Goal: Information Seeking & Learning: Find specific fact

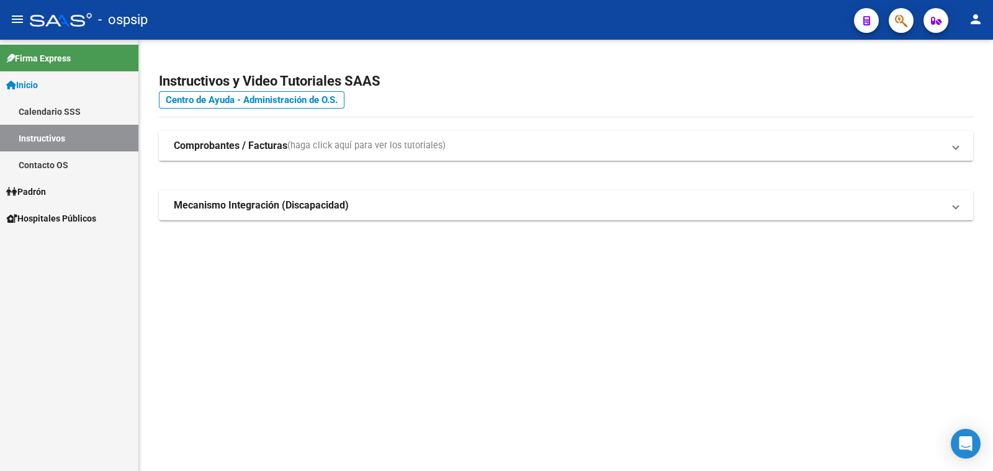
click at [45, 192] on span "Padrón" at bounding box center [26, 192] width 40 height 14
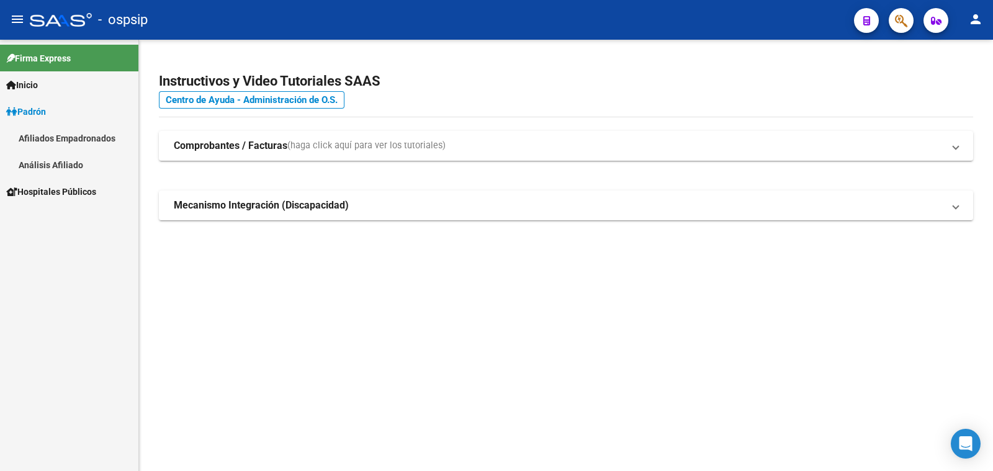
click at [64, 164] on link "Análisis Afiliado" at bounding box center [69, 164] width 138 height 27
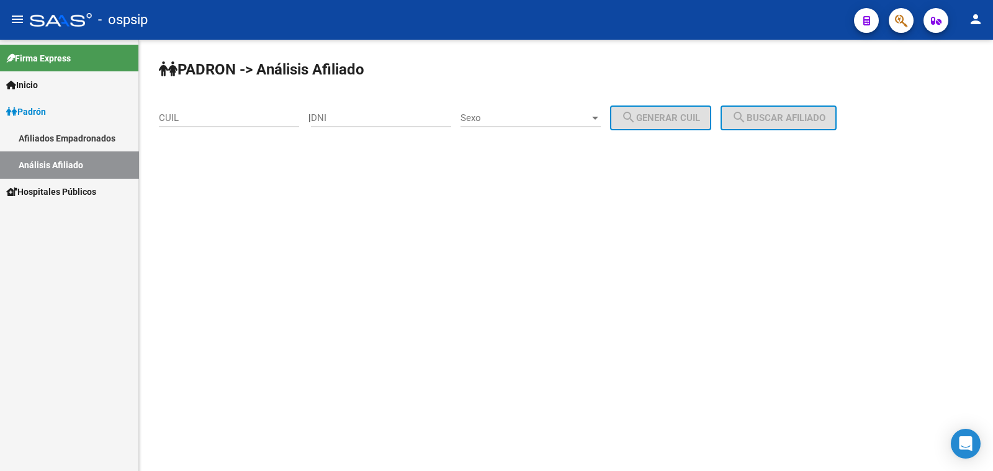
click at [363, 114] on input "DNI" at bounding box center [381, 117] width 140 height 11
paste input "21652814"
type input "21652814"
click at [564, 113] on span "Sexo" at bounding box center [524, 117] width 129 height 11
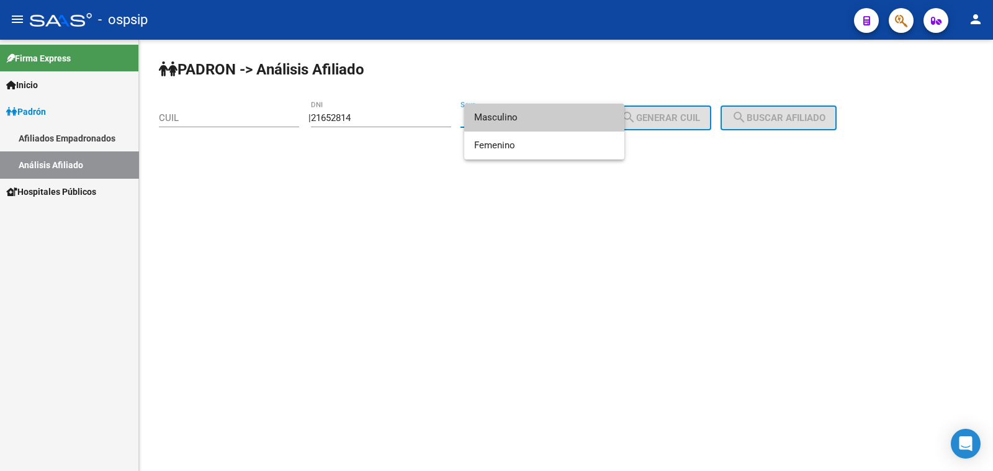
click at [564, 113] on span "Masculino" at bounding box center [544, 118] width 140 height 28
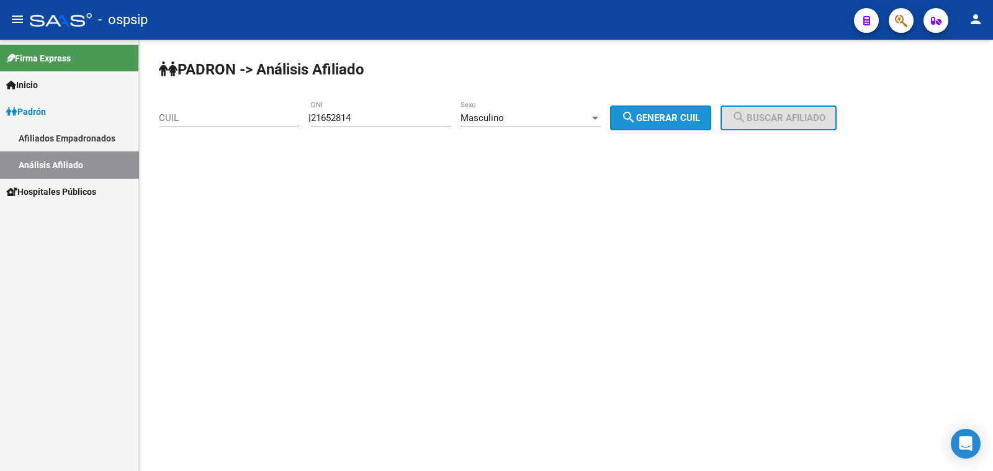
drag, startPoint x: 679, startPoint y: 119, endPoint x: 709, endPoint y: 119, distance: 29.8
click at [683, 119] on span "search Generar CUIL" at bounding box center [660, 117] width 79 height 11
type input "20-21652814-0"
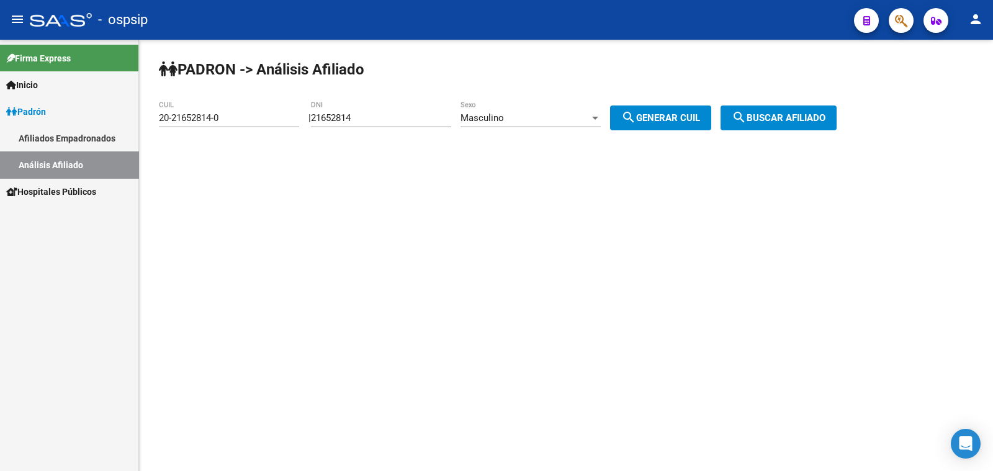
click at [804, 115] on span "search Buscar afiliado" at bounding box center [779, 117] width 94 height 11
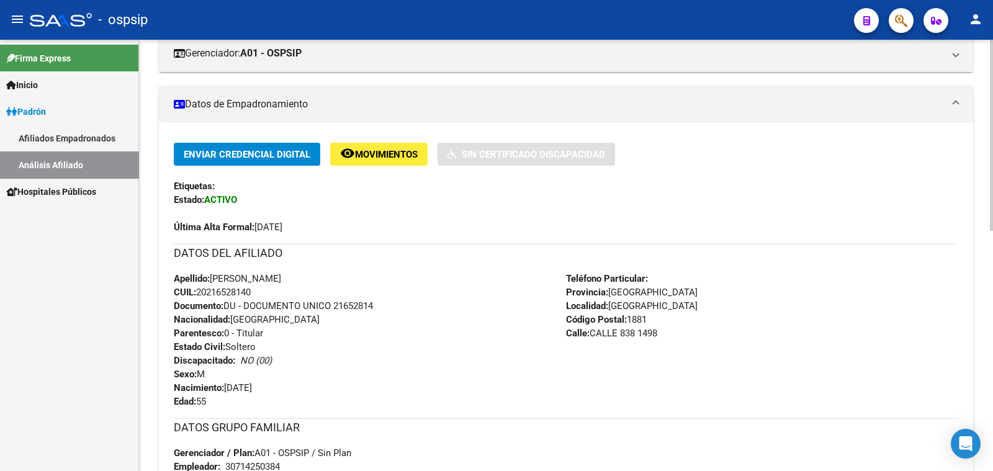
scroll to position [233, 0]
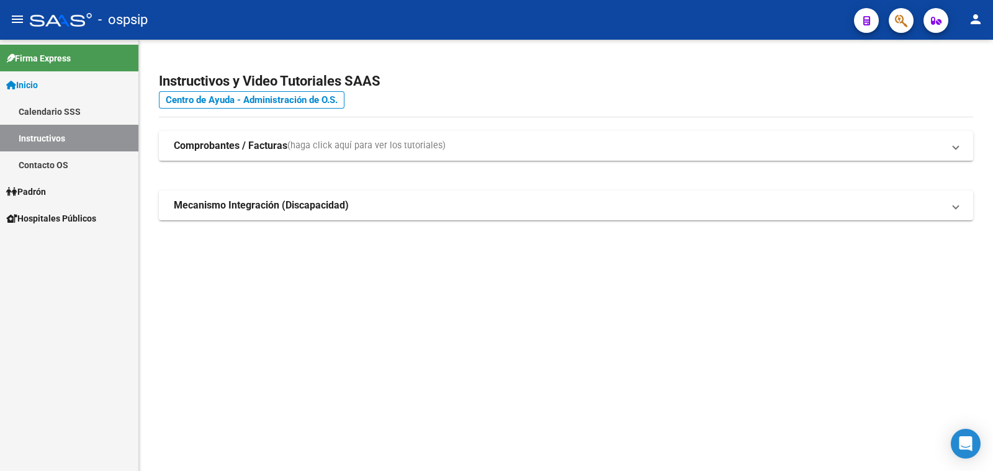
click at [40, 191] on span "Padrón" at bounding box center [26, 192] width 40 height 14
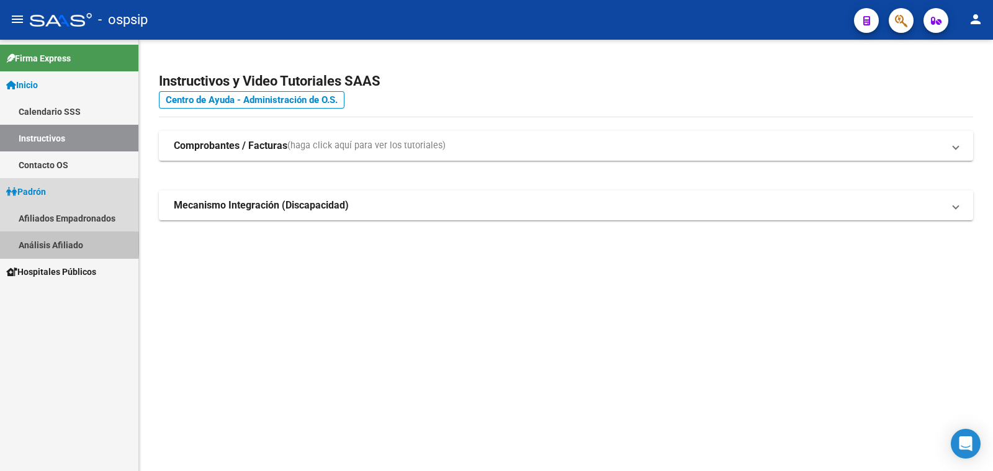
click at [59, 243] on link "Análisis Afiliado" at bounding box center [69, 244] width 138 height 27
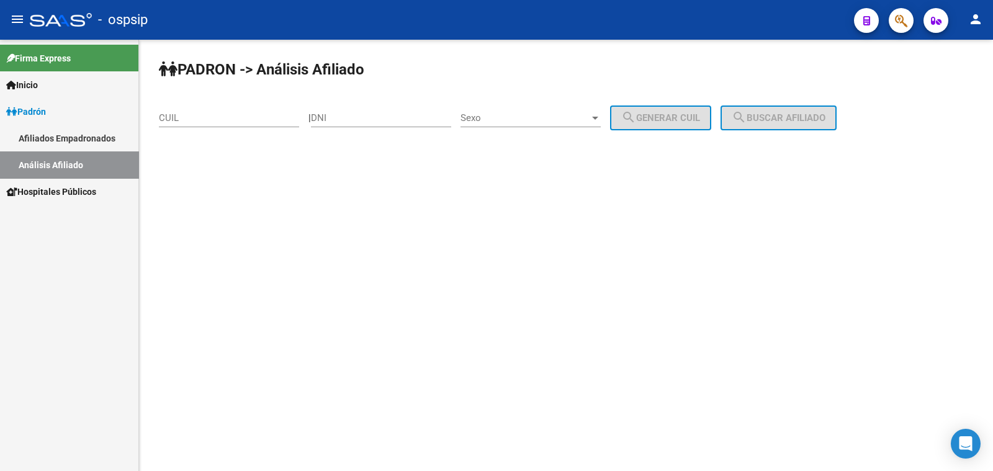
click at [354, 112] on input "DNI" at bounding box center [381, 117] width 140 height 11
paste input "20514759"
type input "20514759"
click at [554, 120] on span "Sexo" at bounding box center [524, 117] width 129 height 11
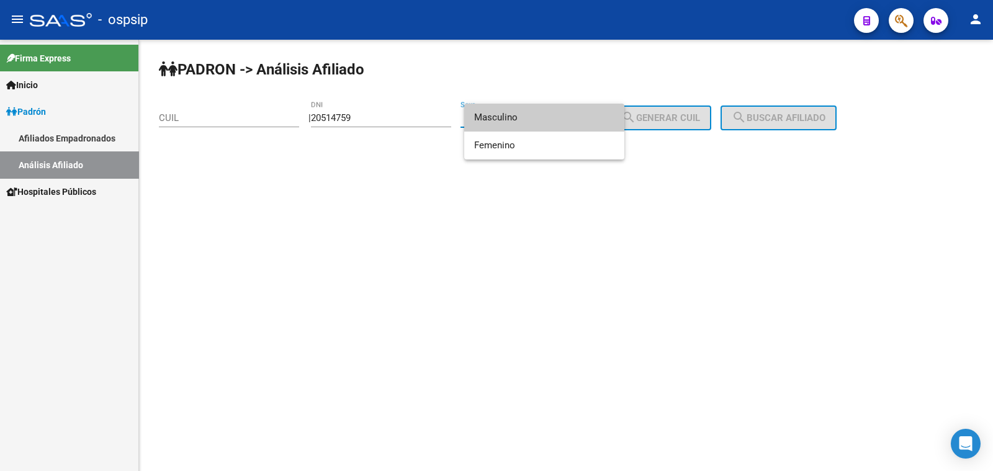
click at [554, 119] on span "Masculino" at bounding box center [544, 118] width 140 height 28
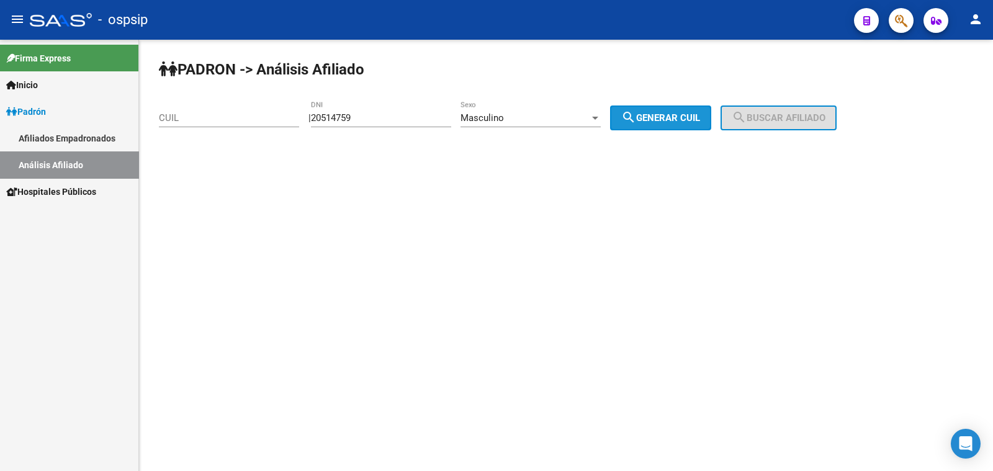
drag, startPoint x: 642, startPoint y: 115, endPoint x: 667, endPoint y: 115, distance: 25.4
click at [636, 115] on mat-icon "search" at bounding box center [628, 117] width 15 height 15
type input "20-20514759-5"
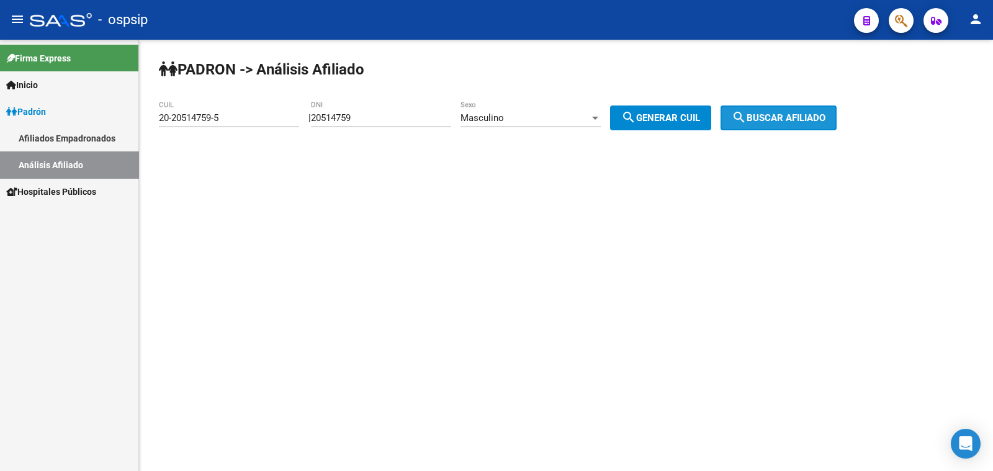
click at [747, 113] on mat-icon "search" at bounding box center [739, 117] width 15 height 15
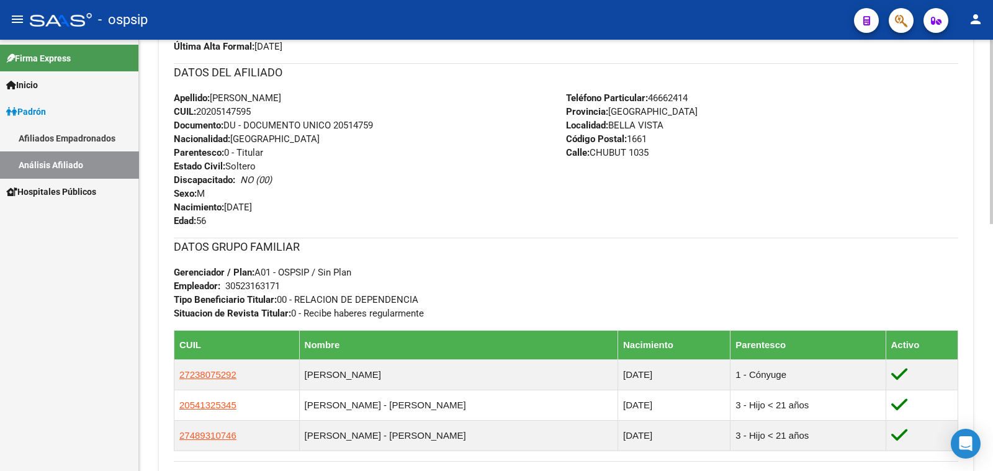
scroll to position [233, 0]
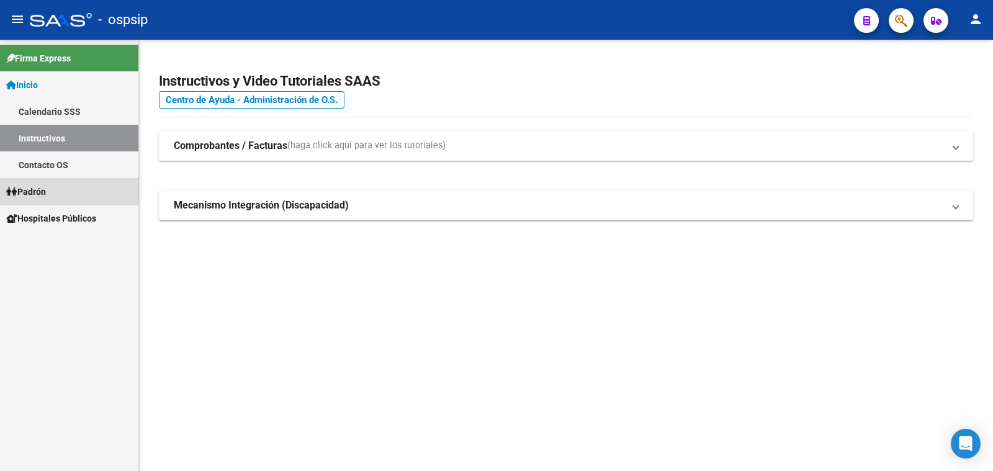
click at [39, 191] on span "Padrón" at bounding box center [26, 192] width 40 height 14
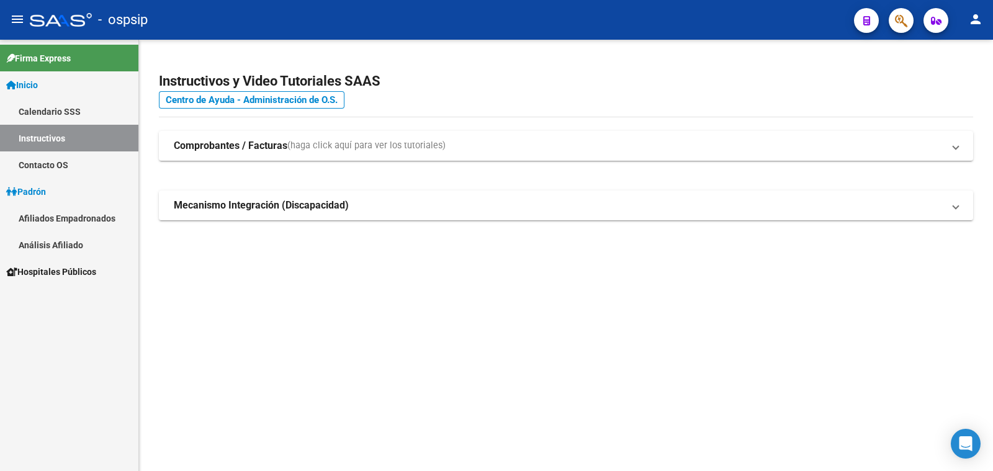
click at [54, 245] on link "Análisis Afiliado" at bounding box center [69, 244] width 138 height 27
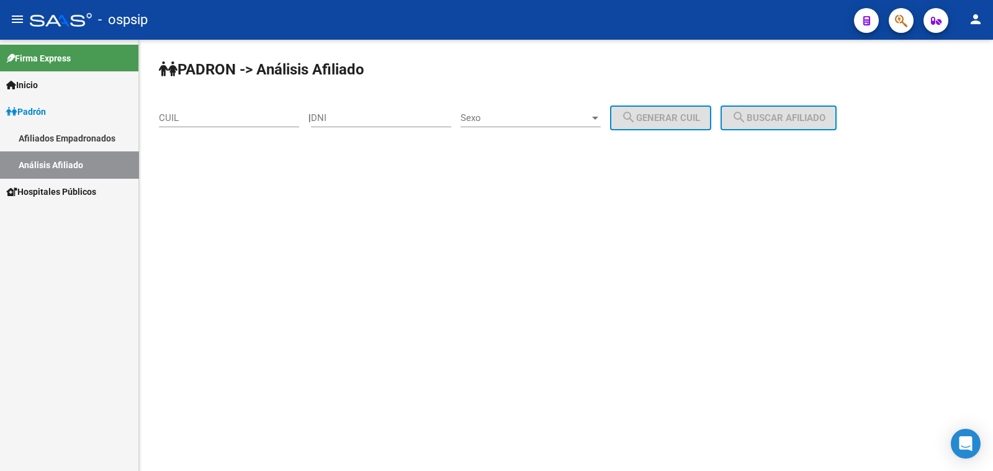
click at [375, 112] on div "DNI" at bounding box center [381, 114] width 140 height 27
drag, startPoint x: 375, startPoint y: 112, endPoint x: 351, endPoint y: 119, distance: 25.1
click at [351, 119] on input "DNI" at bounding box center [381, 117] width 140 height 11
paste input "40.493169"
click at [338, 116] on input "40.493169" at bounding box center [381, 117] width 140 height 11
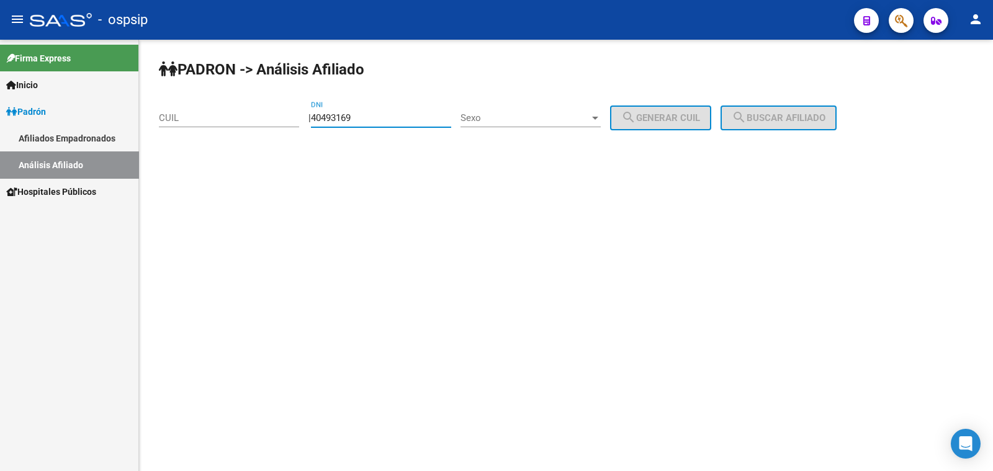
type input "40493169"
click at [547, 110] on div "Sexo Sexo" at bounding box center [530, 114] width 140 height 27
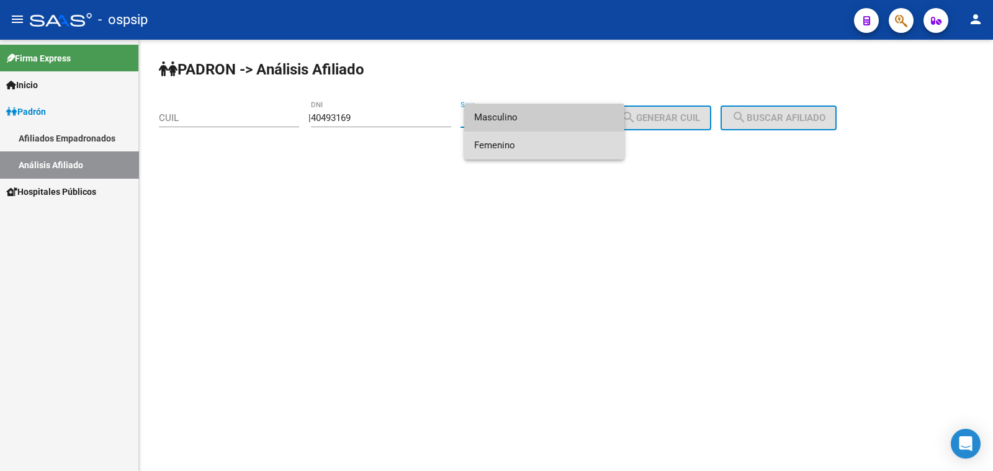
drag, startPoint x: 578, startPoint y: 146, endPoint x: 671, endPoint y: 131, distance: 94.3
click at [579, 146] on span "Femenino" at bounding box center [544, 146] width 140 height 28
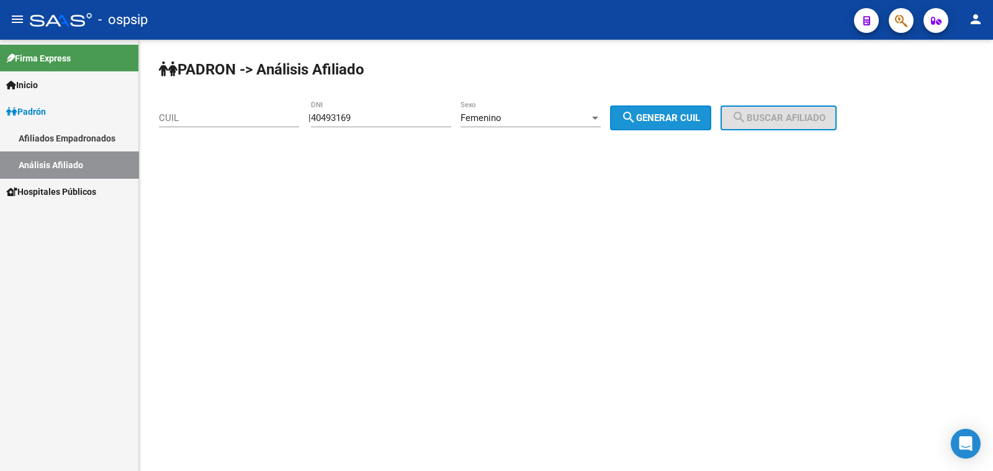
click at [675, 123] on button "search Generar CUIL" at bounding box center [660, 117] width 101 height 25
type input "27-40493169-0"
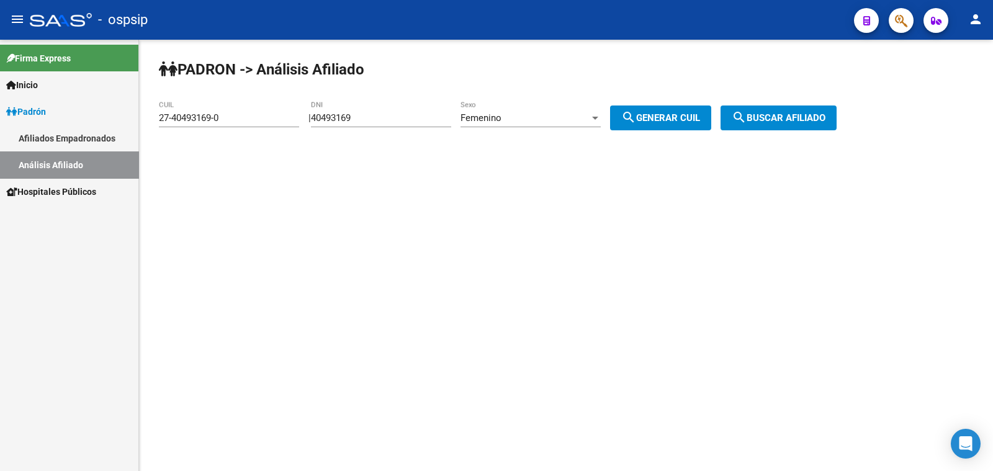
click at [785, 120] on span "search Buscar afiliado" at bounding box center [779, 117] width 94 height 11
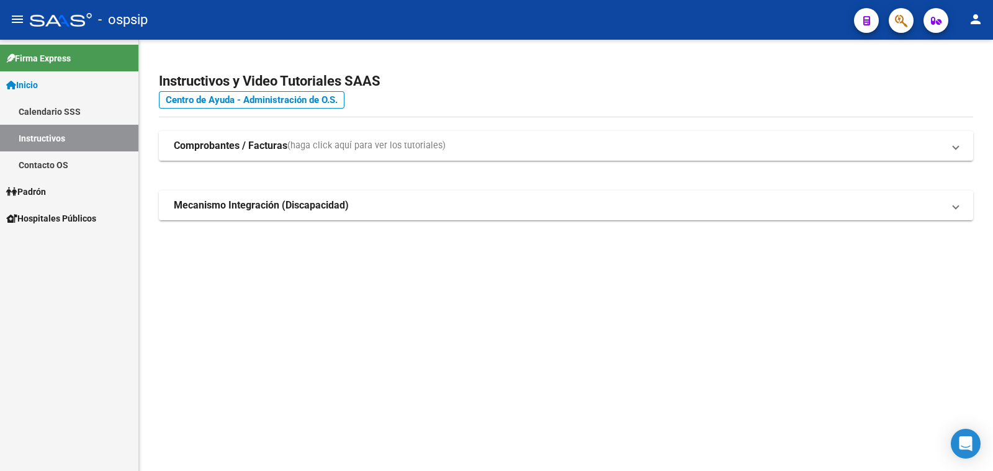
click at [41, 190] on span "Padrón" at bounding box center [26, 192] width 40 height 14
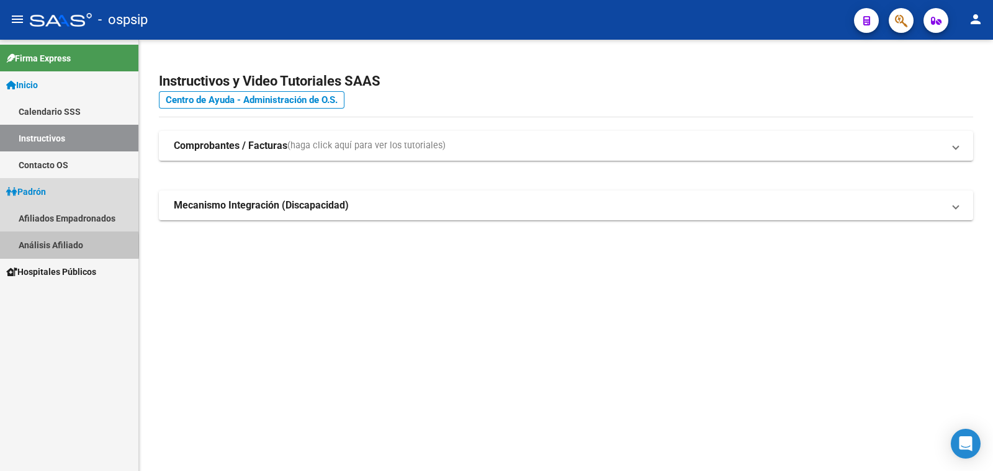
click at [53, 245] on link "Análisis Afiliado" at bounding box center [69, 244] width 138 height 27
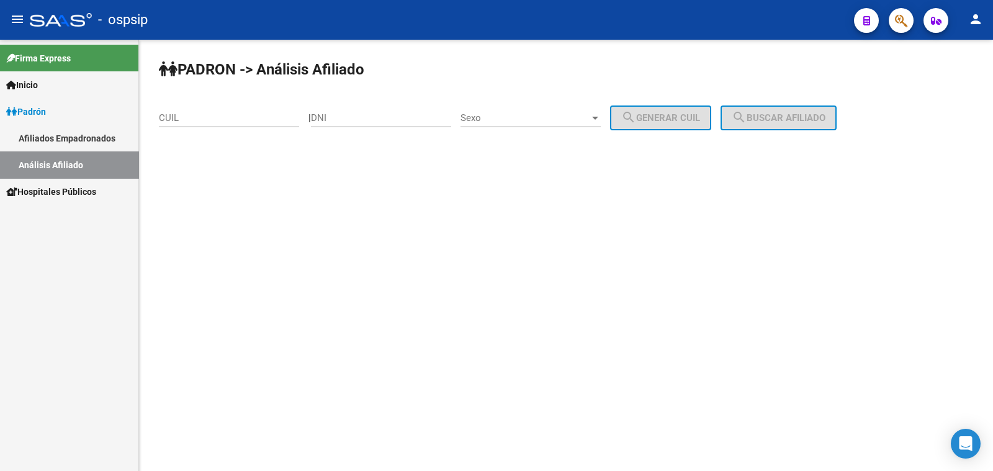
click at [351, 113] on input "DNI" at bounding box center [381, 117] width 140 height 11
paste input "22.884244"
click at [556, 115] on span "Sexo" at bounding box center [524, 117] width 129 height 11
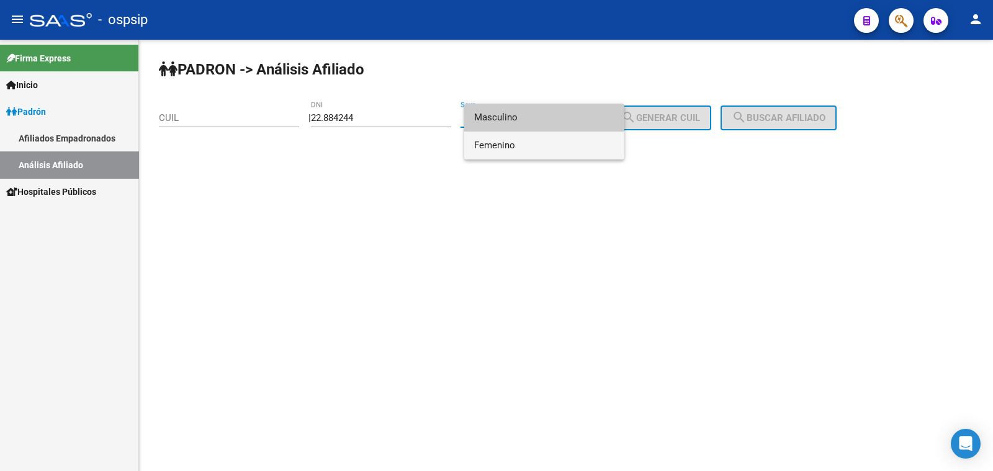
drag, startPoint x: 560, startPoint y: 140, endPoint x: 596, endPoint y: 141, distance: 35.4
click at [564, 141] on span "Femenino" at bounding box center [544, 146] width 140 height 28
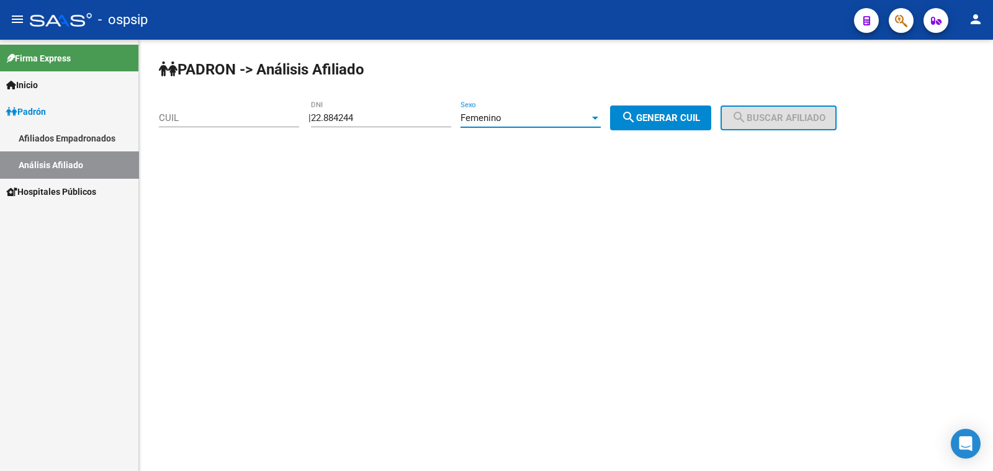
drag, startPoint x: 689, startPoint y: 119, endPoint x: 722, endPoint y: 121, distance: 32.9
click at [698, 119] on span "search Generar CUIL" at bounding box center [660, 117] width 79 height 11
click at [688, 122] on span "search Generar CUIL" at bounding box center [660, 117] width 79 height 11
click at [338, 115] on input "22.884244" at bounding box center [381, 117] width 140 height 11
type input "22884244"
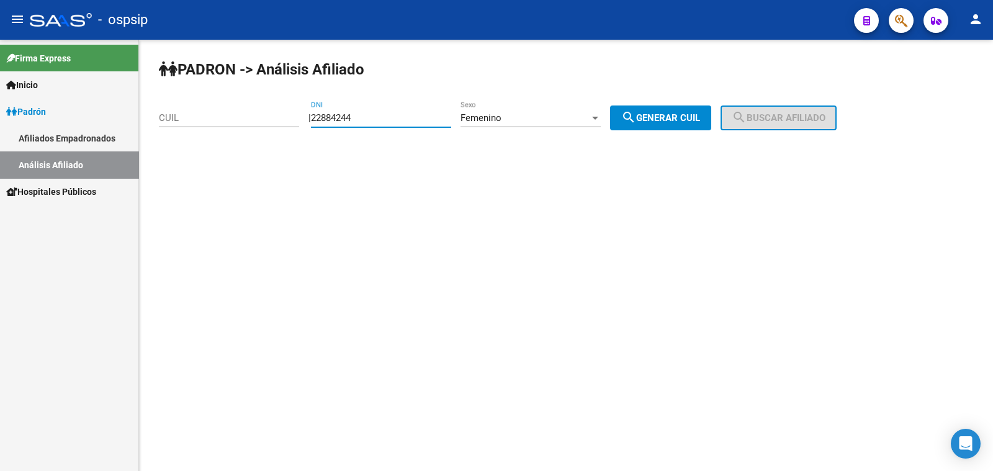
click at [673, 120] on span "search Generar CUIL" at bounding box center [660, 117] width 79 height 11
type input "27-22884244-9"
click at [780, 119] on span "search Buscar afiliado" at bounding box center [779, 117] width 94 height 11
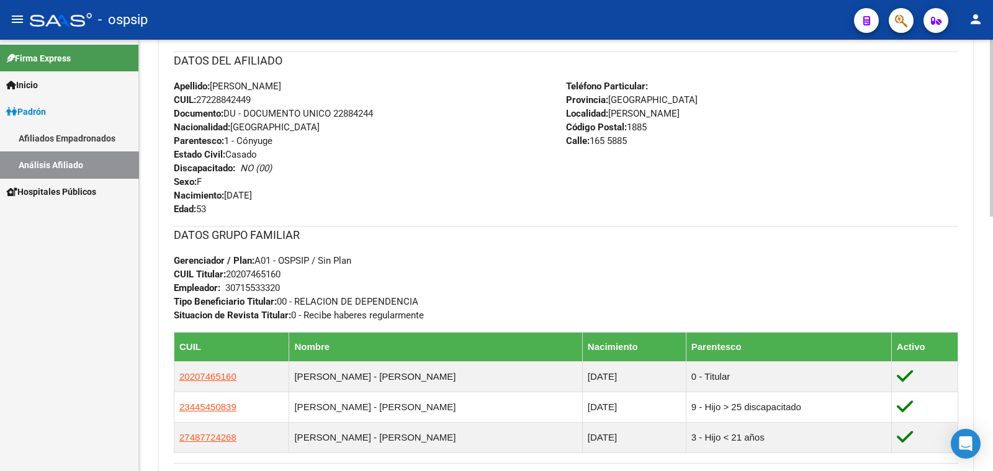
scroll to position [388, 0]
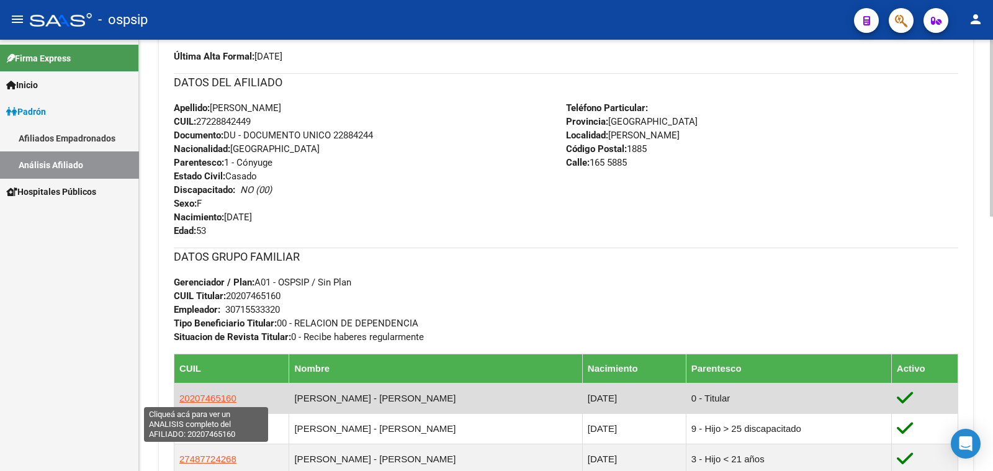
click at [209, 395] on span "20207465160" at bounding box center [207, 398] width 57 height 11
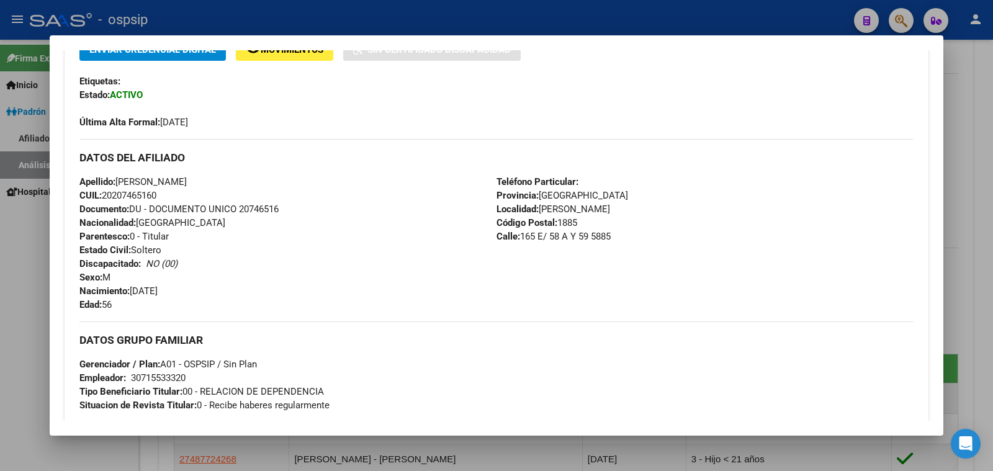
scroll to position [310, 0]
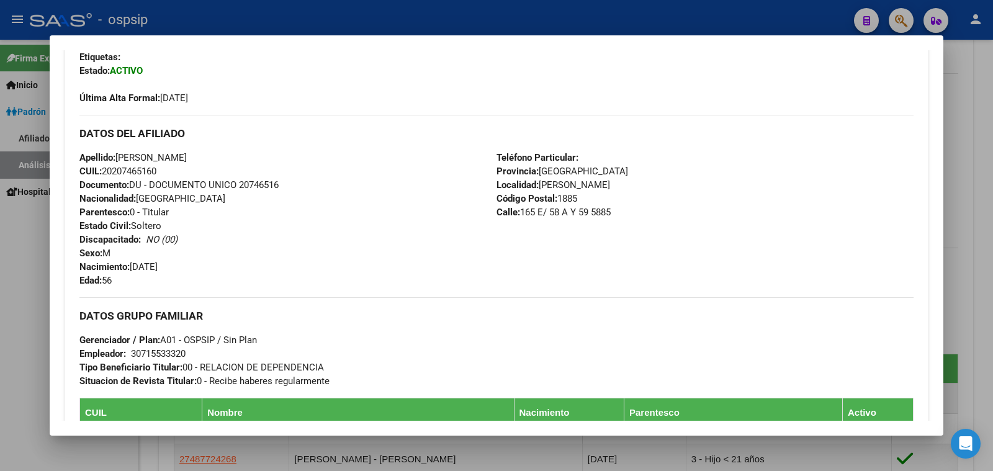
click at [19, 310] on div at bounding box center [496, 235] width 993 height 471
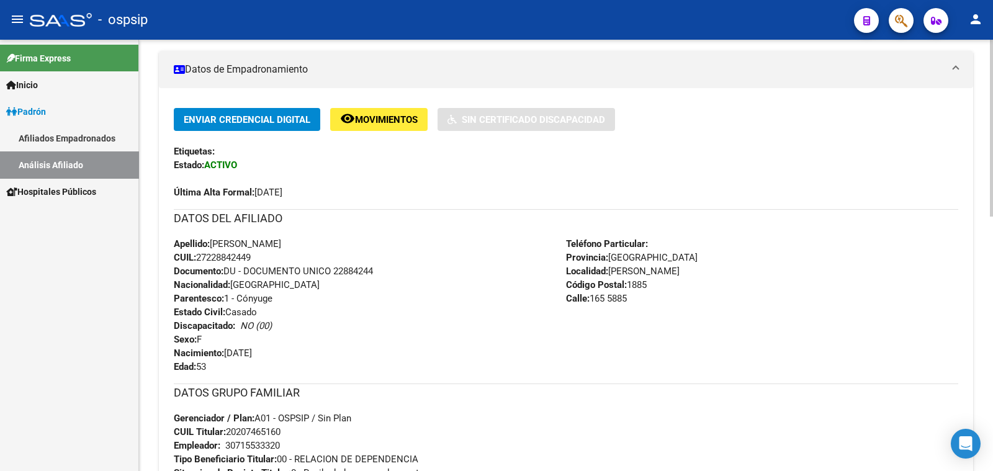
scroll to position [233, 0]
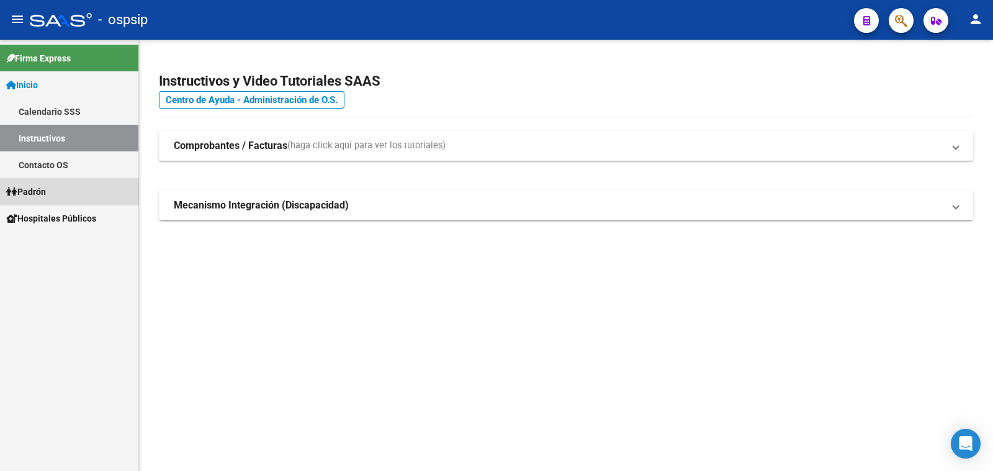
click at [30, 191] on span "Padrón" at bounding box center [26, 192] width 40 height 14
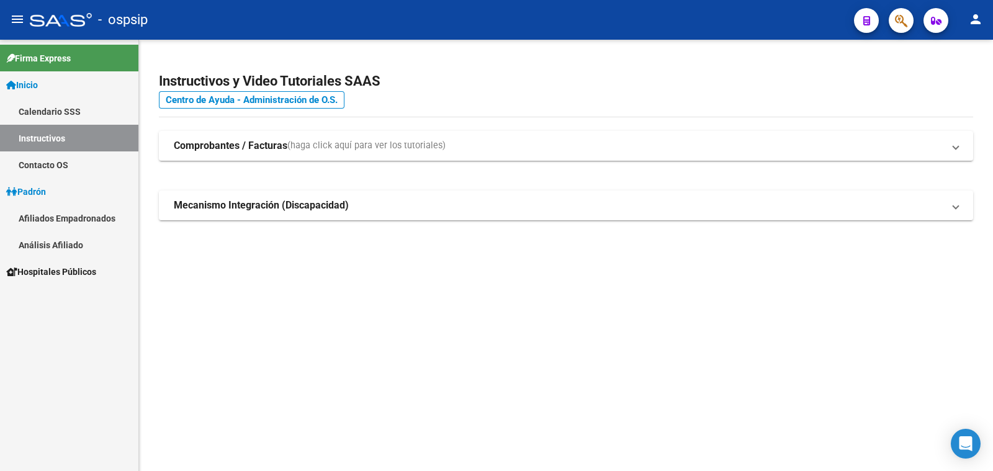
click at [64, 243] on link "Análisis Afiliado" at bounding box center [69, 244] width 138 height 27
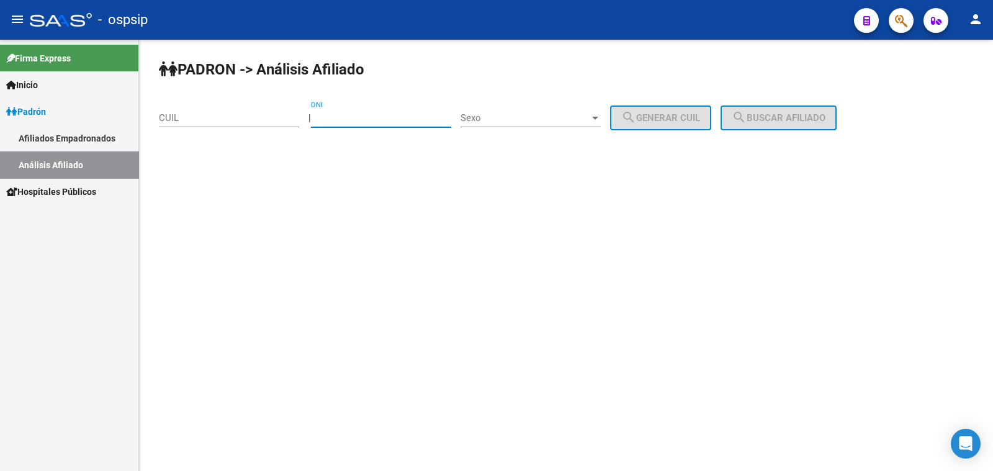
click at [367, 119] on input "DNI" at bounding box center [381, 117] width 140 height 11
type input "56631311"
click at [536, 116] on span "Sexo" at bounding box center [524, 117] width 129 height 11
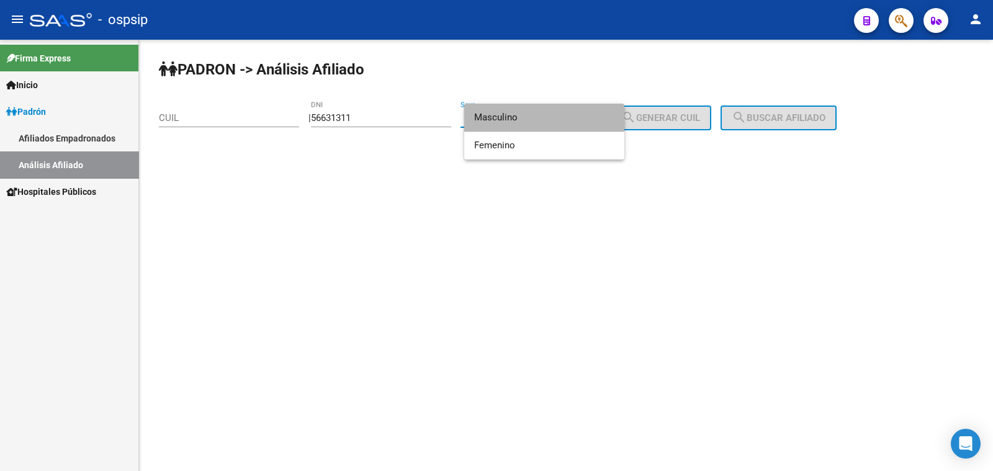
click at [536, 116] on span "Masculino" at bounding box center [544, 118] width 140 height 28
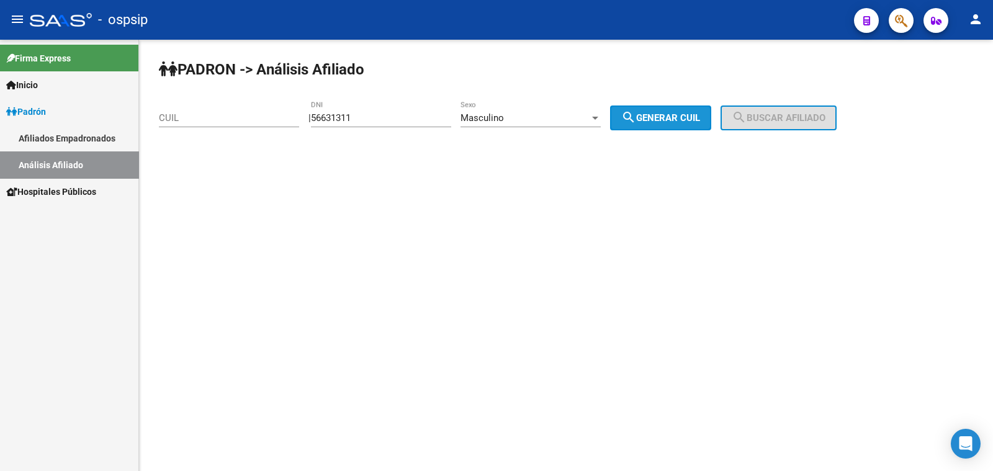
drag, startPoint x: 698, startPoint y: 119, endPoint x: 732, endPoint y: 114, distance: 34.5
click at [700, 118] on span "search Generar CUIL" at bounding box center [660, 117] width 79 height 11
type input "20-56631311-2"
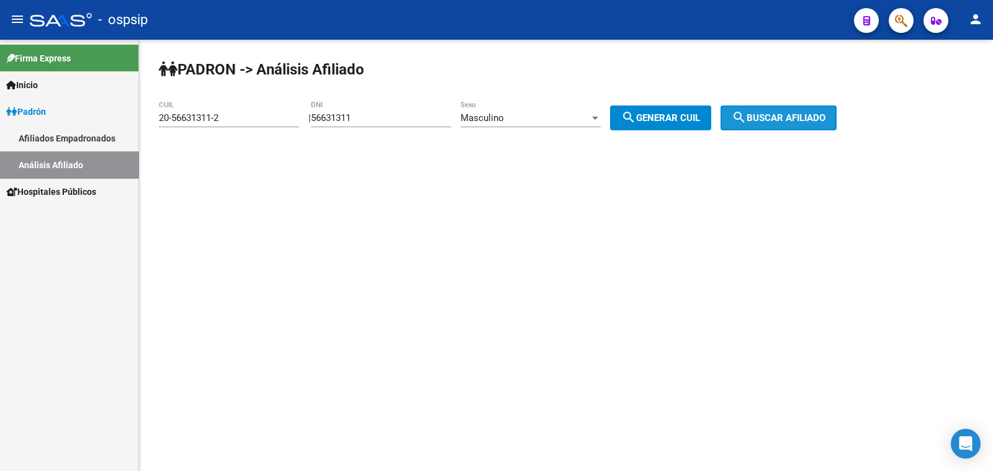
click at [763, 110] on button "search Buscar afiliado" at bounding box center [778, 117] width 116 height 25
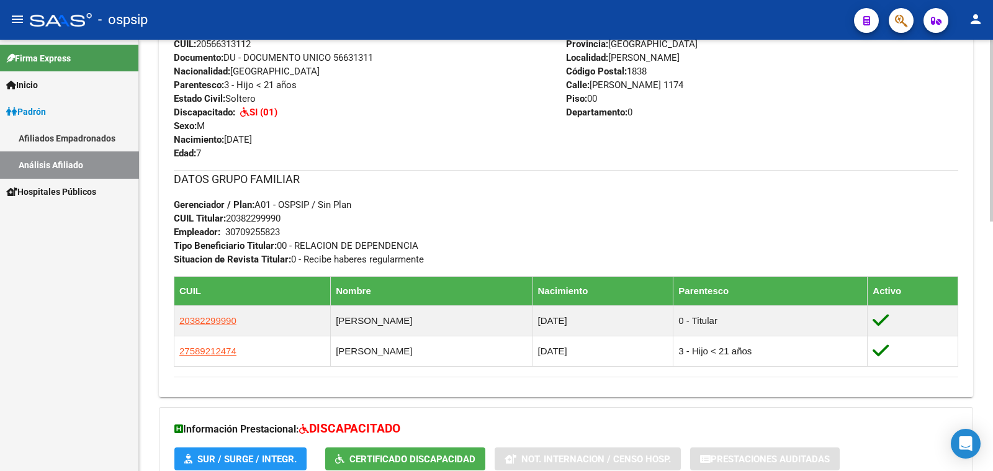
scroll to position [542, 0]
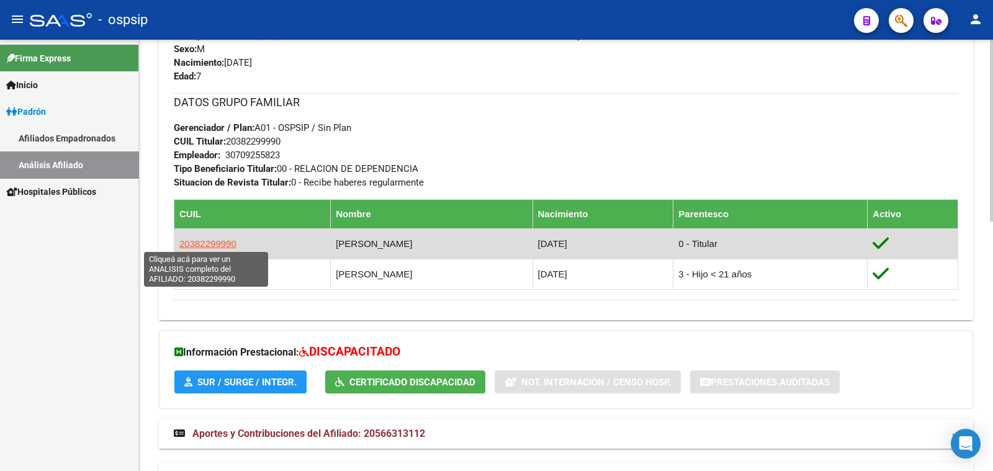
click at [200, 238] on span "20382299990" at bounding box center [207, 243] width 57 height 11
type textarea "20382299990"
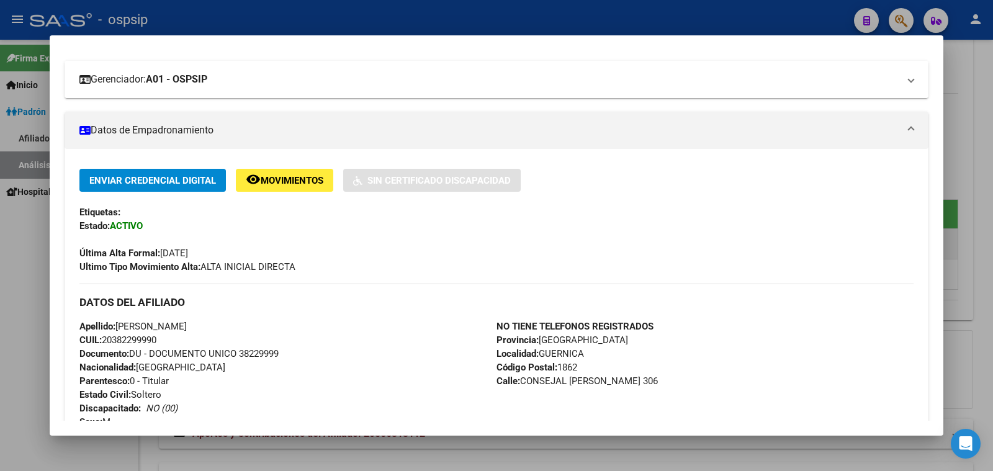
scroll to position [0, 0]
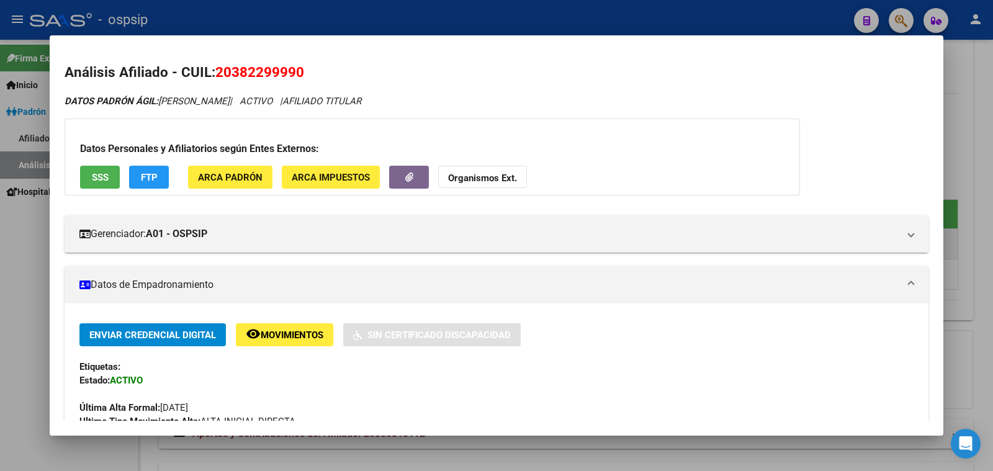
click at [17, 246] on div at bounding box center [496, 235] width 993 height 471
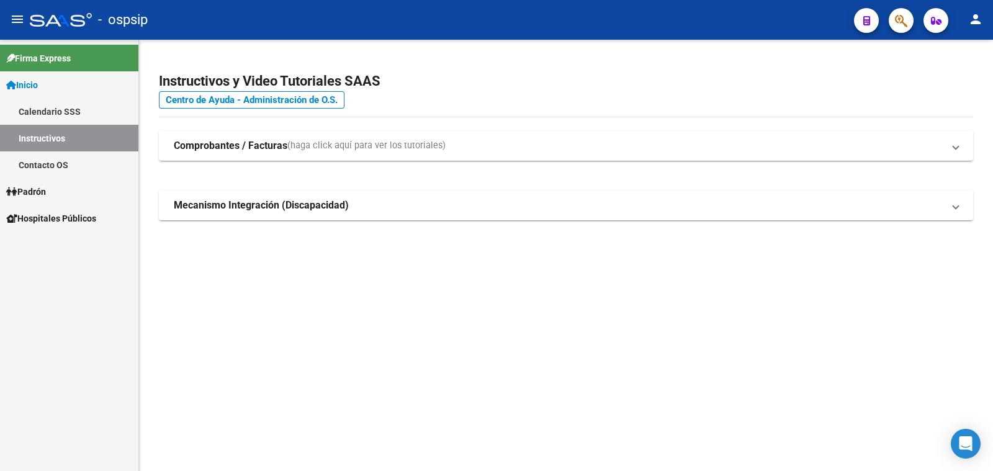
click at [27, 188] on span "Padrón" at bounding box center [26, 192] width 40 height 14
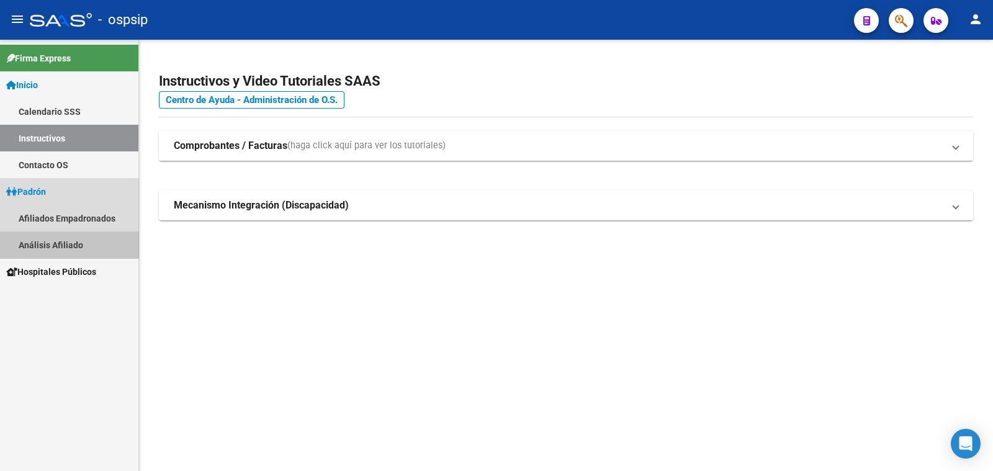
click at [50, 242] on link "Análisis Afiliado" at bounding box center [69, 244] width 138 height 27
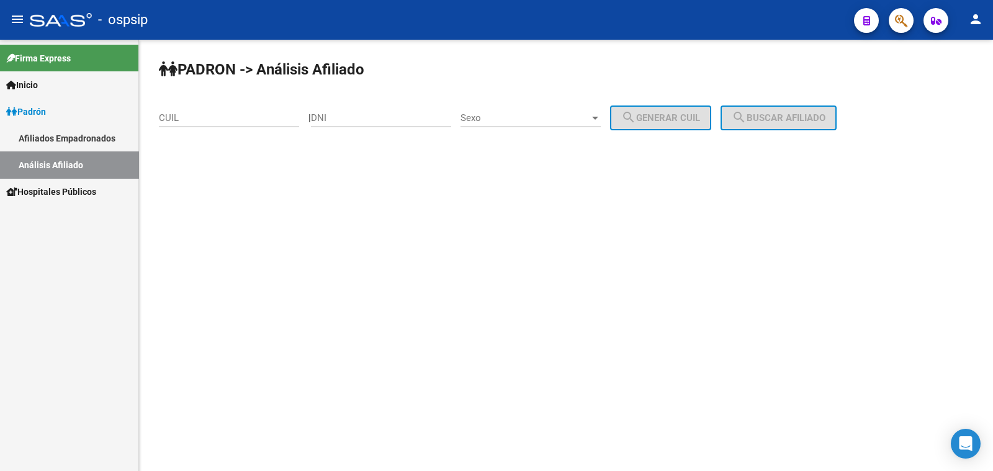
click at [346, 112] on div "DNI" at bounding box center [381, 114] width 140 height 27
type input "43737484"
click at [528, 114] on span "Sexo" at bounding box center [524, 117] width 129 height 11
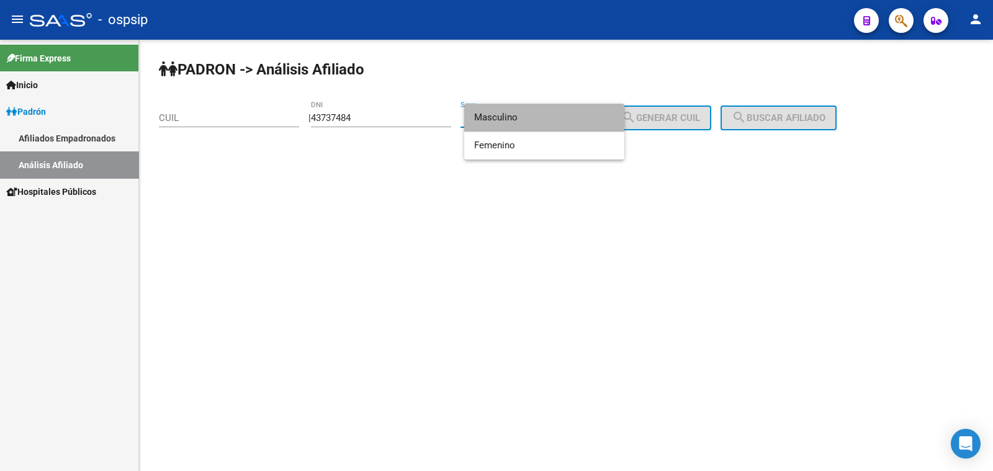
click at [528, 114] on span "Masculino" at bounding box center [544, 118] width 140 height 28
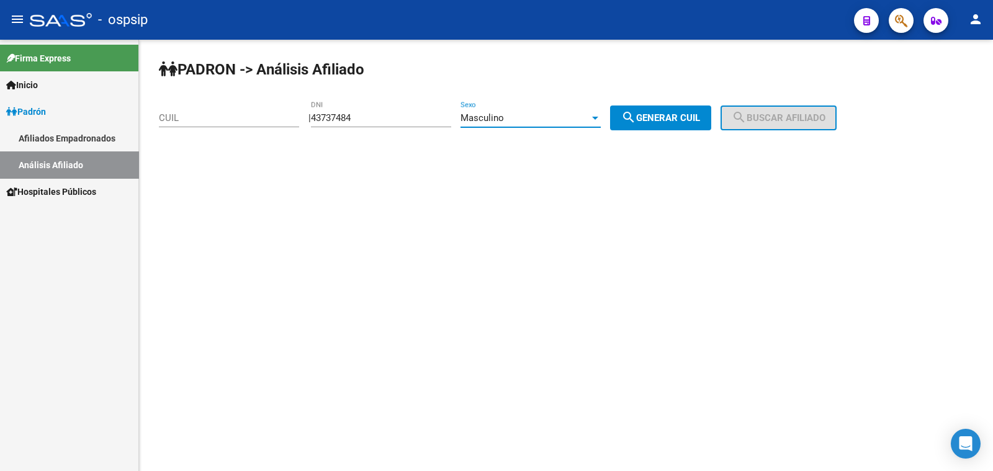
drag, startPoint x: 683, startPoint y: 116, endPoint x: 699, endPoint y: 113, distance: 17.0
click at [688, 116] on span "search Generar CUIL" at bounding box center [660, 117] width 79 height 11
type input "20-43737484-9"
click at [766, 116] on span "search Buscar afiliado" at bounding box center [779, 117] width 94 height 11
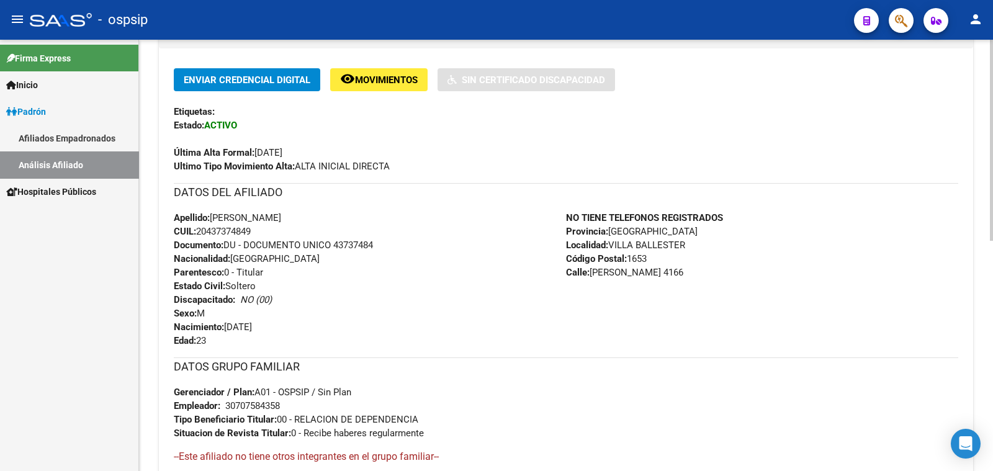
scroll to position [310, 0]
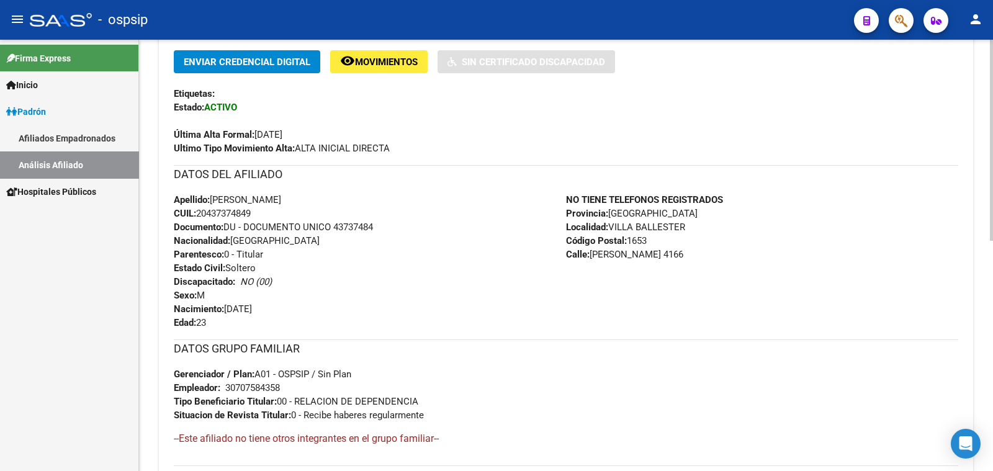
drag, startPoint x: 335, startPoint y: 223, endPoint x: 382, endPoint y: 223, distance: 46.5
click at [382, 223] on div "Apellido: [PERSON_NAME] CUIL: 20437374849 Documento: DU - DOCUMENTO UNICO 43737…" at bounding box center [370, 261] width 392 height 137
copy span "43737484"
click at [436, 340] on h3 "DATOS GRUPO FAMILIAR" at bounding box center [566, 348] width 784 height 17
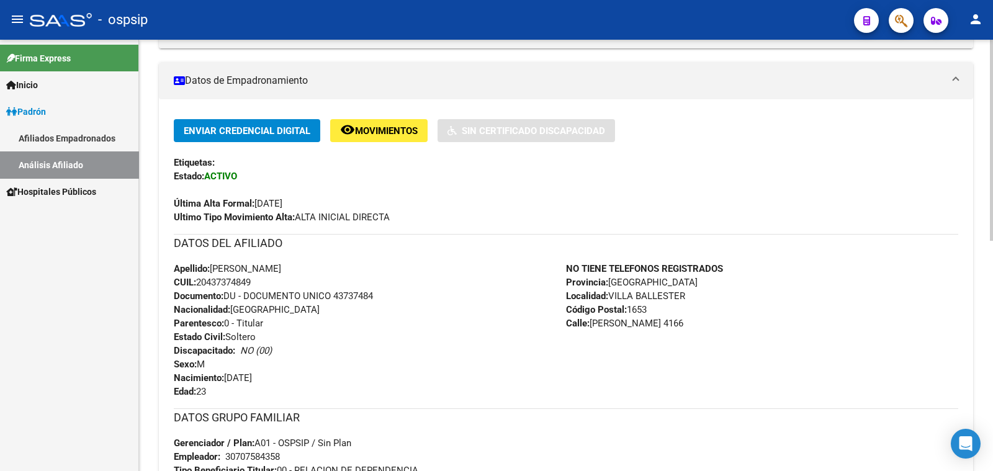
scroll to position [233, 0]
